Goal: Contribute content

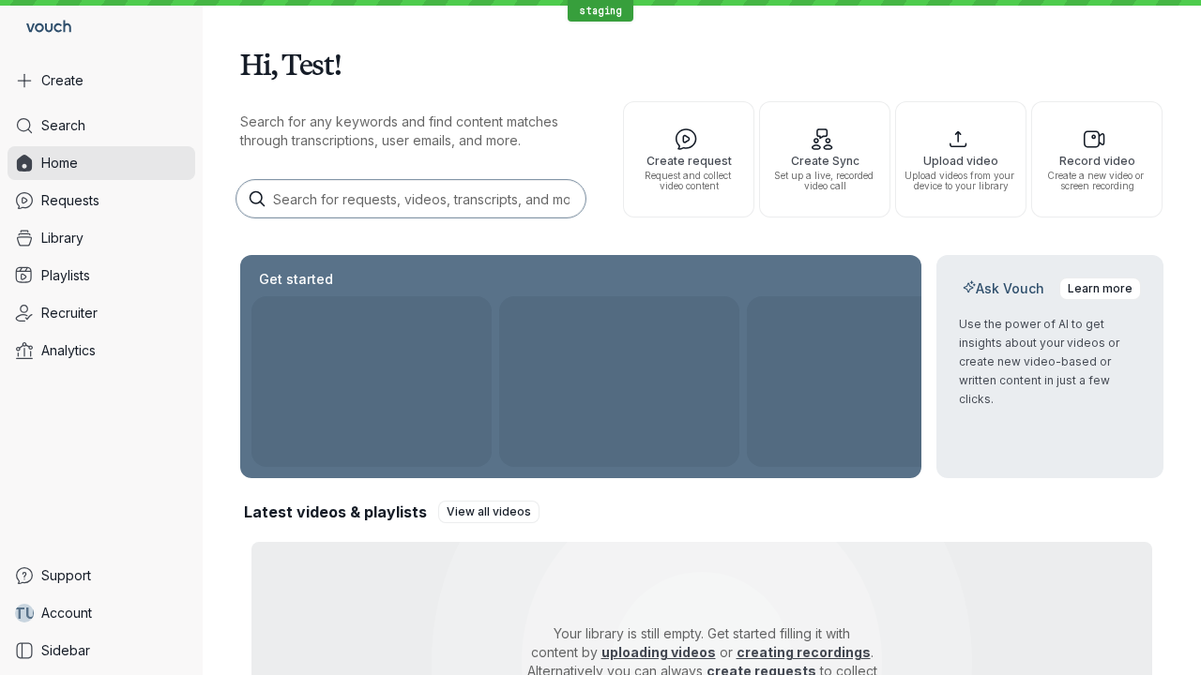
click at [101, 81] on button "Create" at bounding box center [102, 81] width 188 height 34
